Goal: Task Accomplishment & Management: Manage account settings

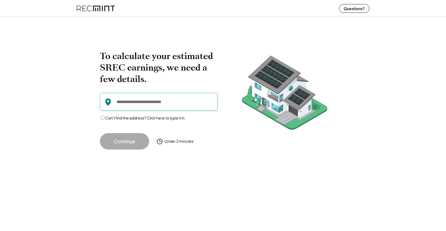
click at [134, 108] on input "input" at bounding box center [159, 102] width 118 height 18
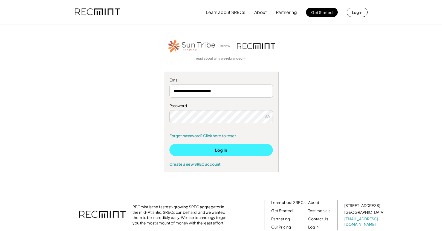
click at [204, 156] on button "Log In" at bounding box center [220, 150] width 103 height 12
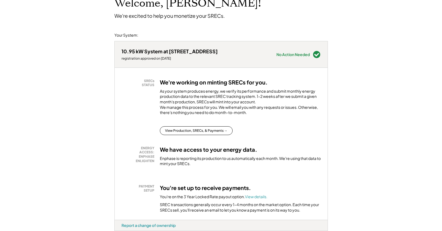
scroll to position [55, 0]
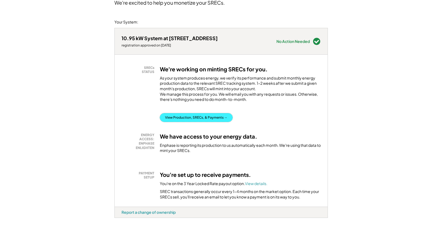
click at [206, 122] on button "View Production, SRECs, & Payments →" at bounding box center [196, 117] width 73 height 9
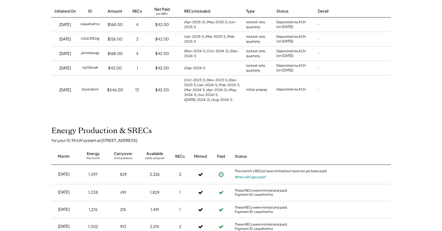
scroll to position [109, 0]
